Goal: Find specific page/section: Find specific page/section

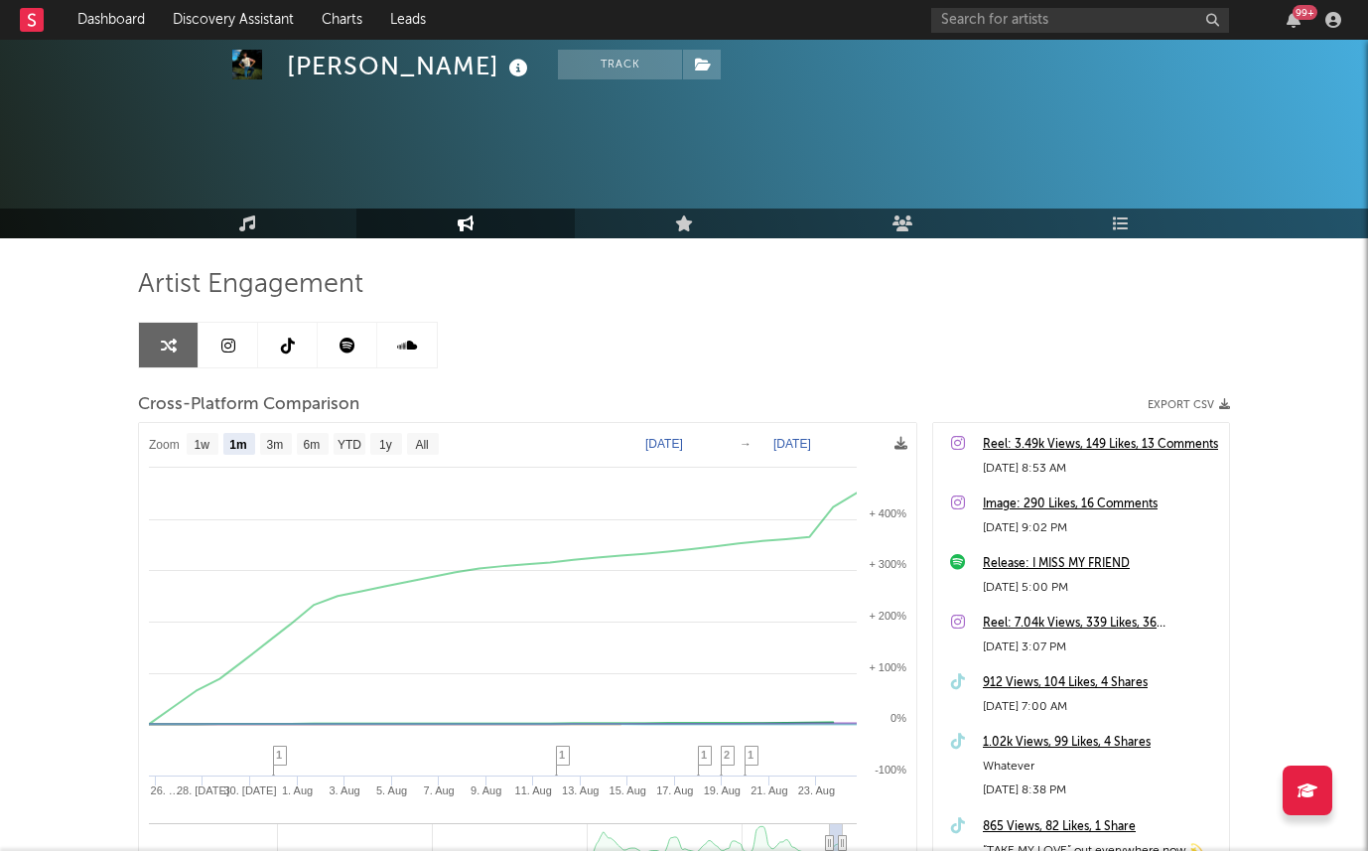
select select "1m"
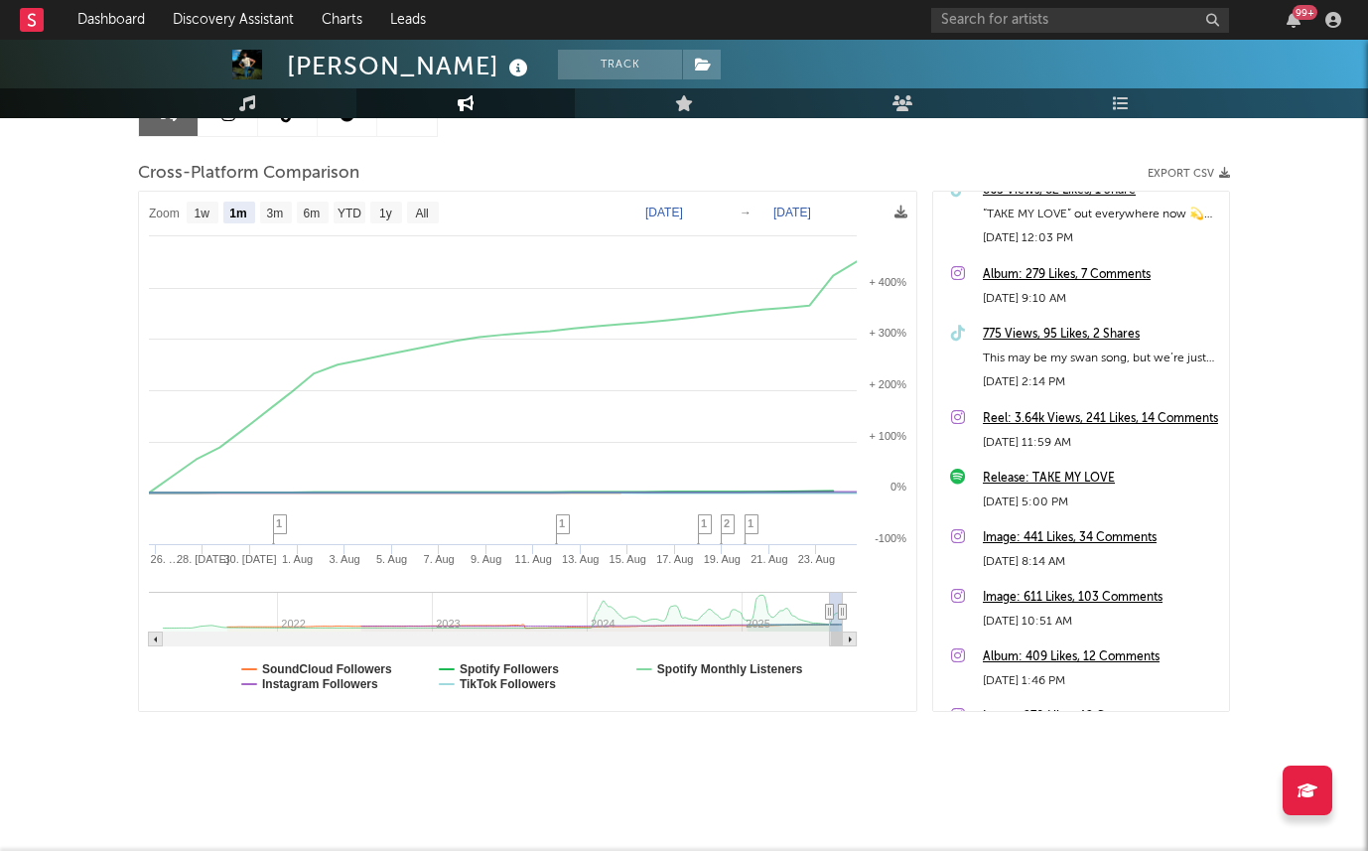
scroll to position [494, 0]
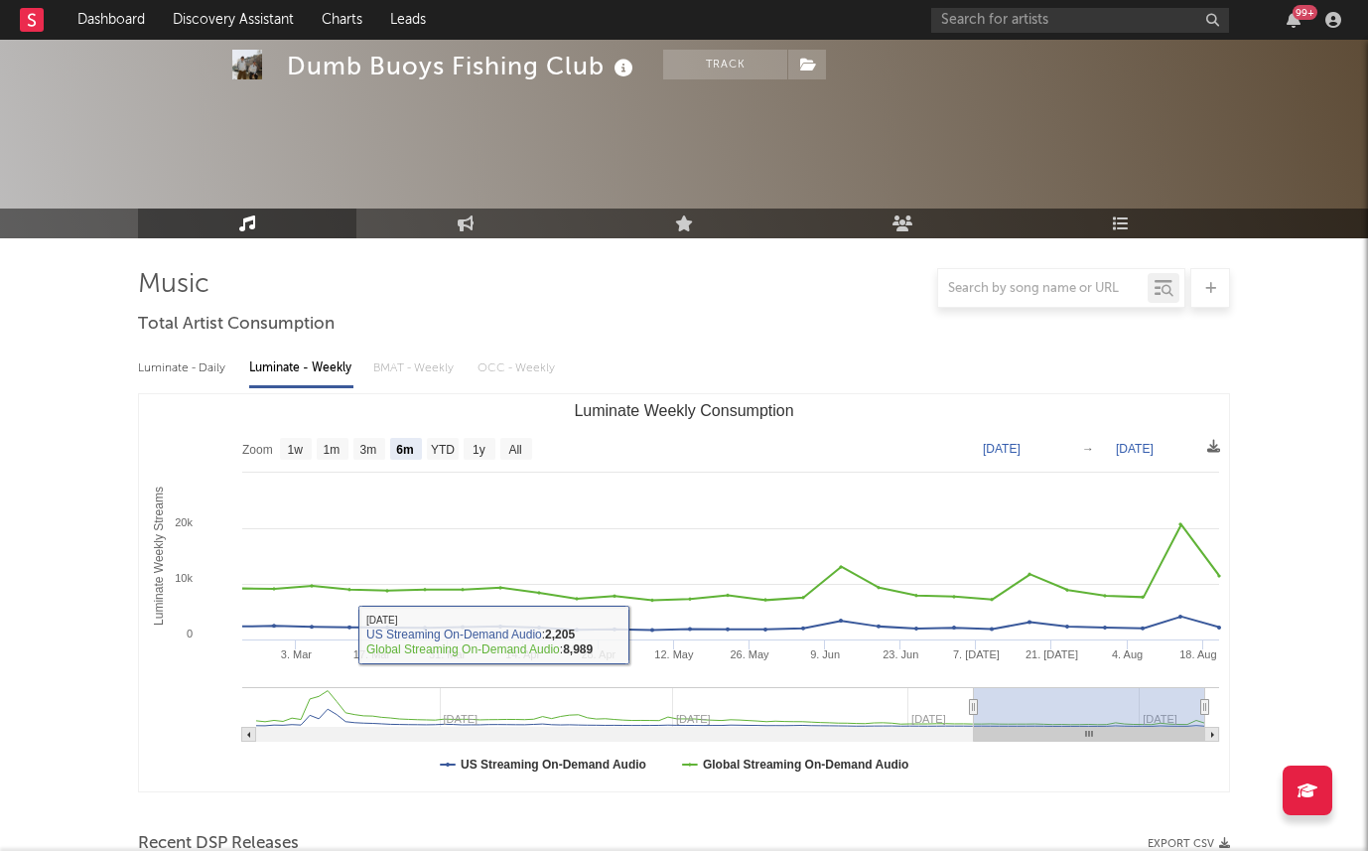
select select "6m"
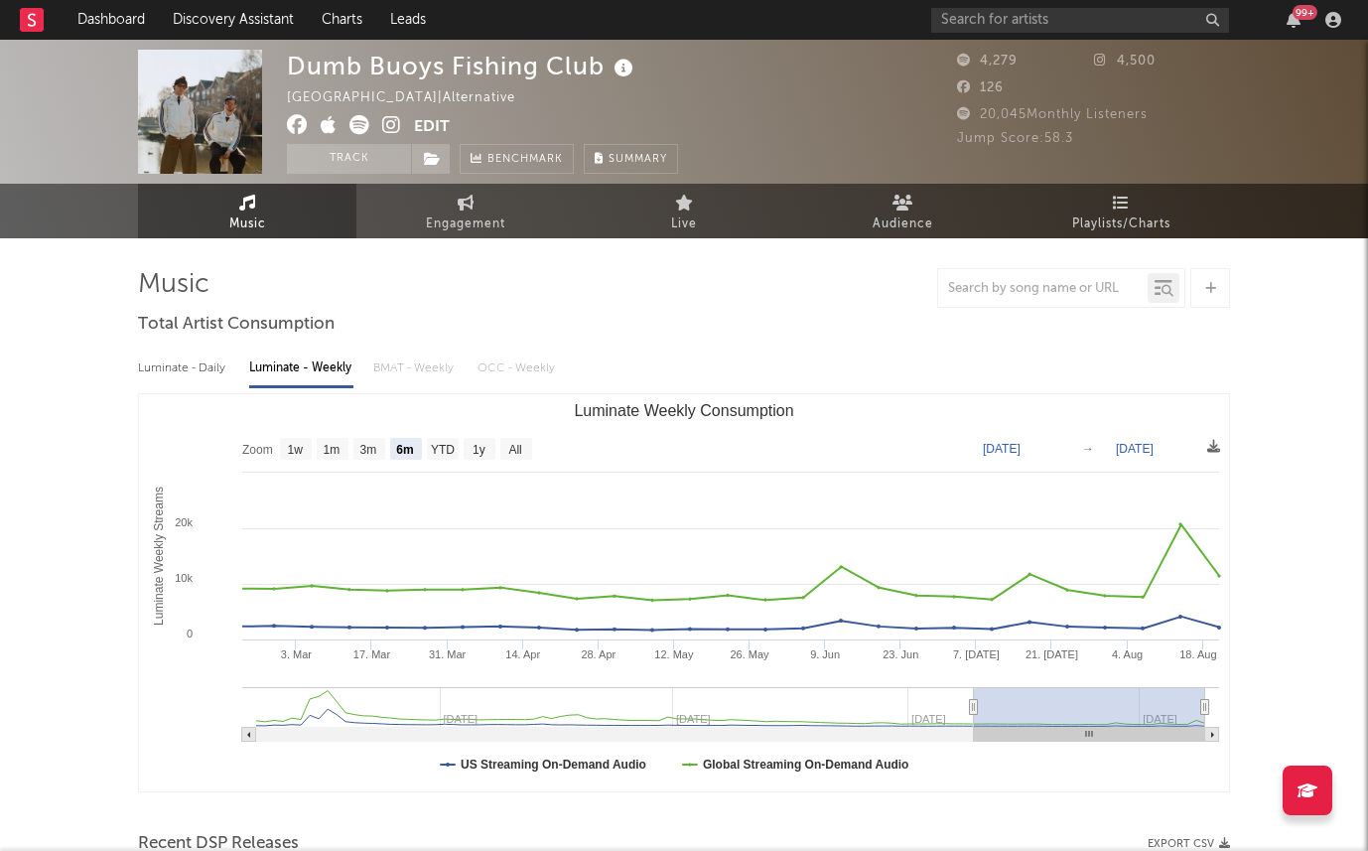
click at [393, 121] on icon at bounding box center [391, 125] width 19 height 20
